Goal: Information Seeking & Learning: Learn about a topic

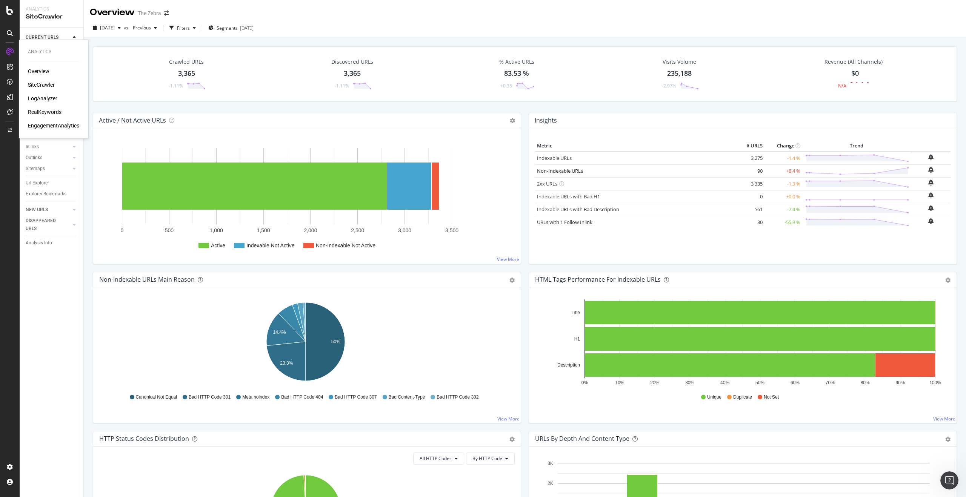
click at [37, 99] on div "LogAnalyzer" at bounding box center [42, 99] width 29 height 8
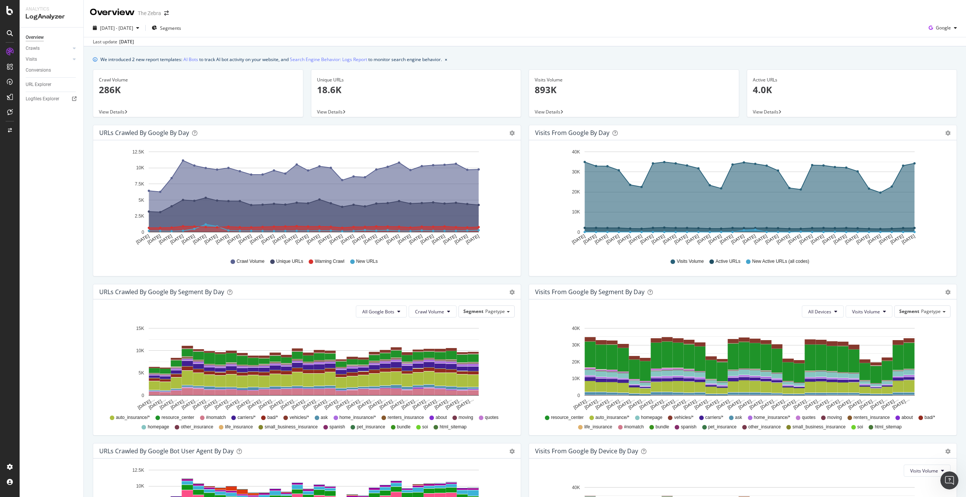
click at [202, 57] on div "We introduced 2 new report templates: AI Bots to track AI bot activity on your …" at bounding box center [271, 59] width 342 height 8
click at [196, 59] on link "AI Bots" at bounding box center [190, 59] width 15 height 8
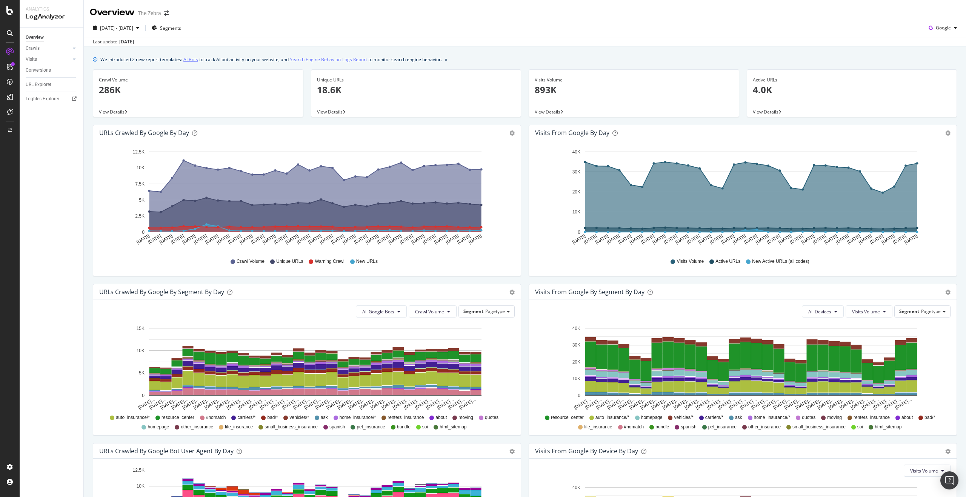
click at [194, 59] on link "AI Bots" at bounding box center [190, 59] width 15 height 8
